Goal: Unclear

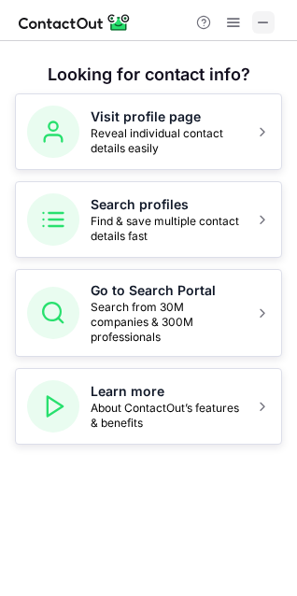
click at [267, 18] on span at bounding box center [263, 22] width 15 height 15
click at [269, 22] on span at bounding box center [263, 22] width 15 height 15
